Goal: Information Seeking & Learning: Learn about a topic

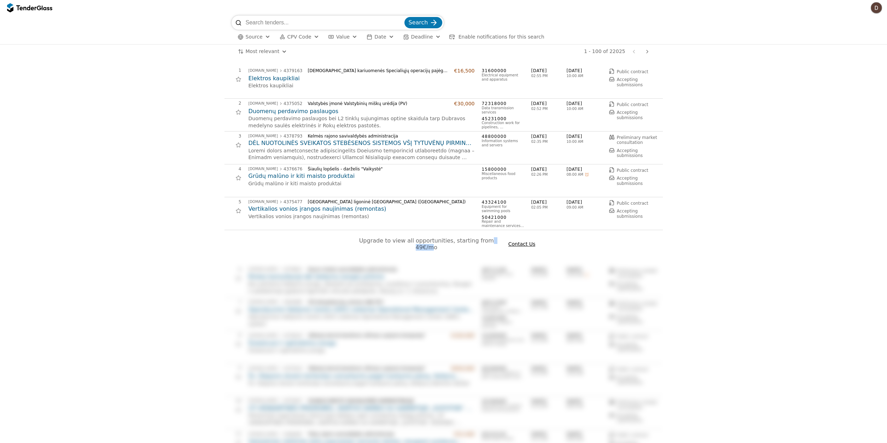
drag, startPoint x: 474, startPoint y: 241, endPoint x: 494, endPoint y: 237, distance: 19.9
click at [494, 237] on span "Upgrade to view all opportunities, starting from 49€/mo" at bounding box center [427, 243] width 136 height 13
